Goal: Transaction & Acquisition: Purchase product/service

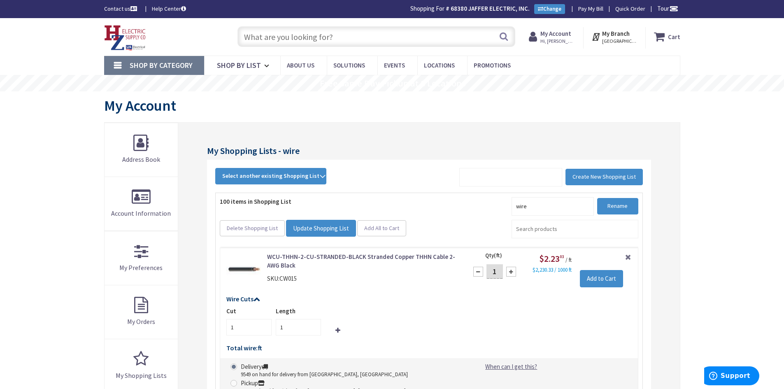
click at [319, 39] on input "text" at bounding box center [377, 36] width 278 height 21
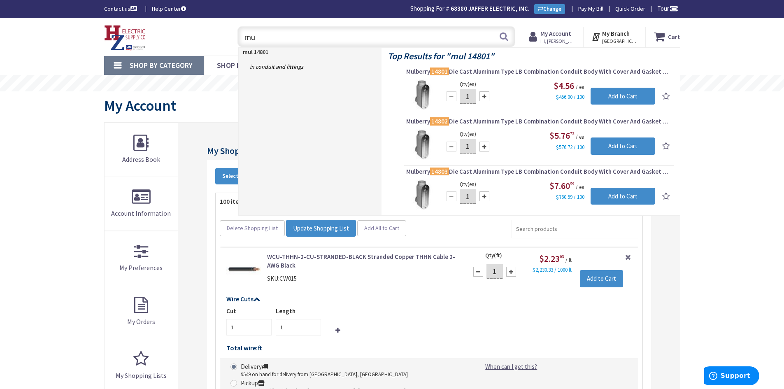
type input "m"
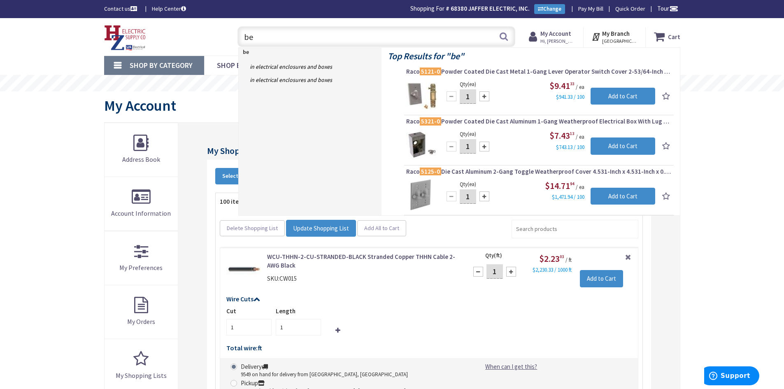
type input "b"
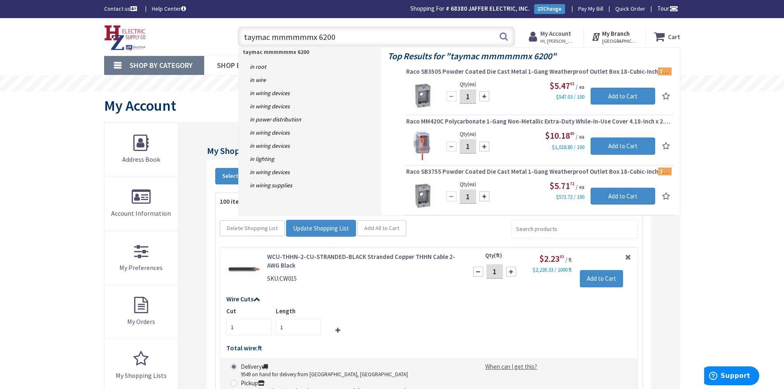
drag, startPoint x: 306, startPoint y: 35, endPoint x: 309, endPoint y: 39, distance: 5.3
click at [306, 37] on input "taymac mmmmmmx 6200" at bounding box center [377, 36] width 278 height 21
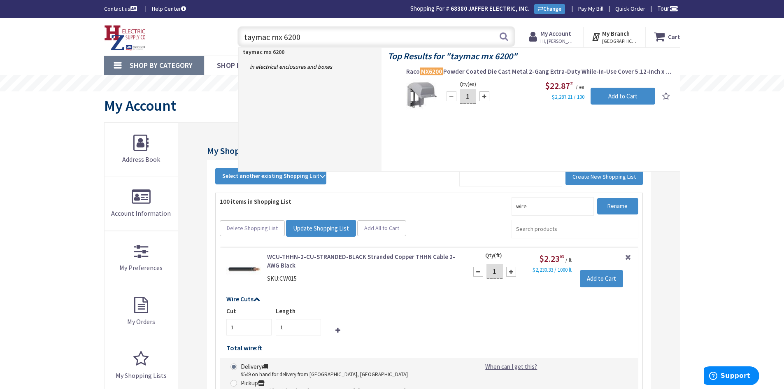
click at [310, 38] on input "taymac mx 6200" at bounding box center [377, 36] width 278 height 21
type input "t"
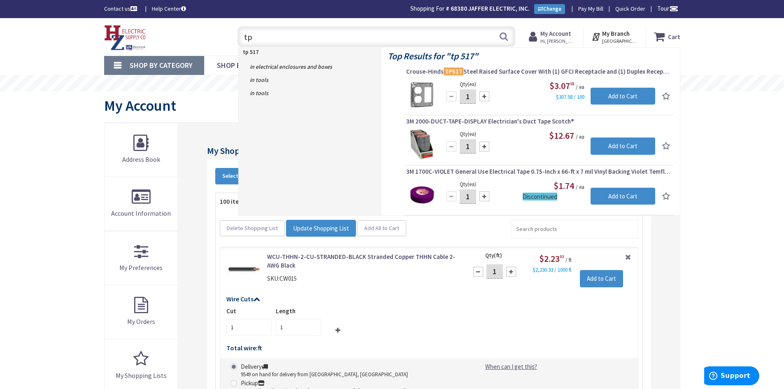
type input "t"
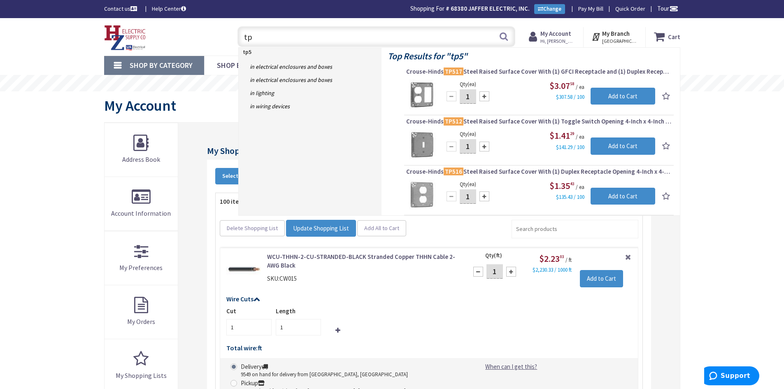
type input "t"
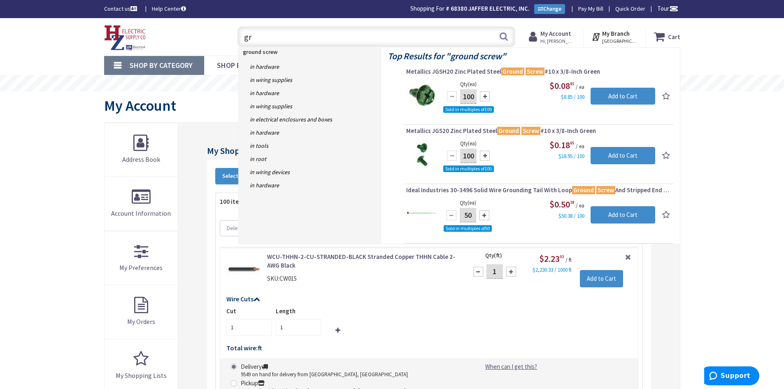
type input "g"
